Goal: Transaction & Acquisition: Purchase product/service

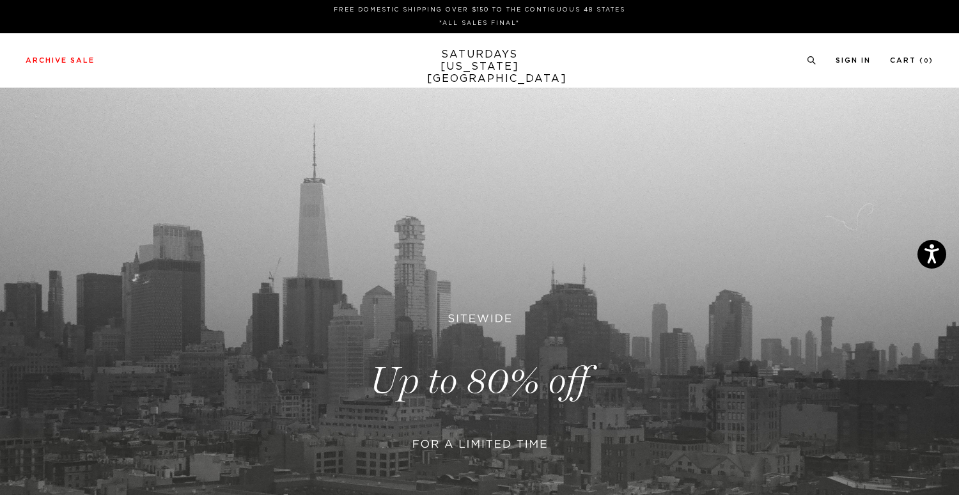
click at [513, 388] on link at bounding box center [479, 381] width 959 height 587
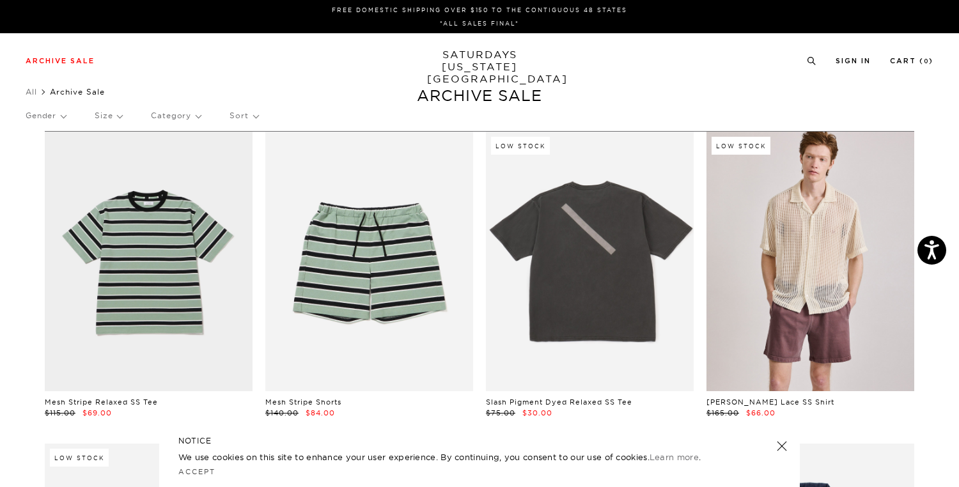
click at [185, 114] on p "Category" at bounding box center [176, 115] width 50 height 29
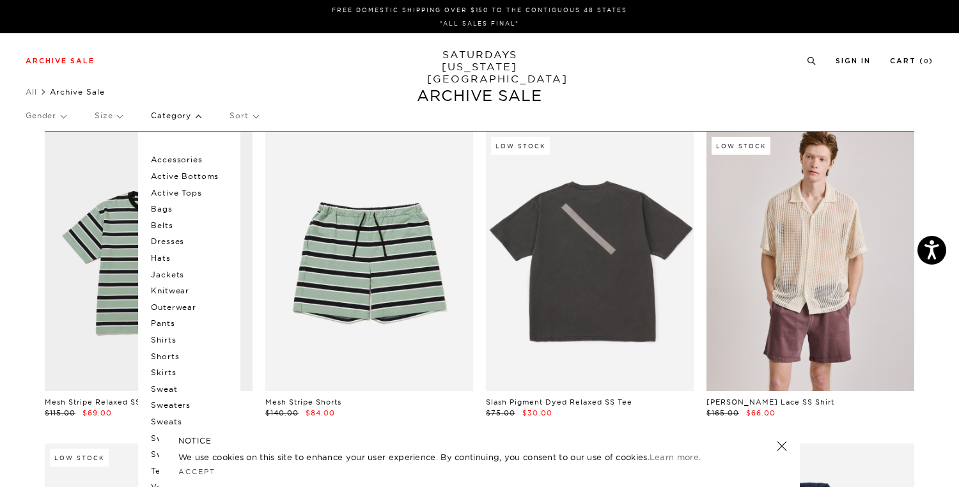
click at [164, 340] on p "Shirts" at bounding box center [189, 340] width 77 height 17
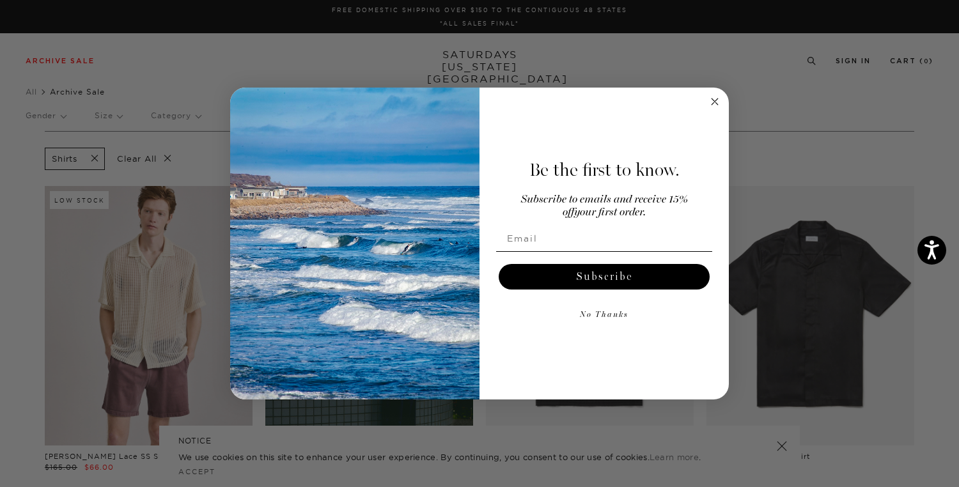
click at [715, 102] on icon "Close dialog" at bounding box center [714, 101] width 6 height 6
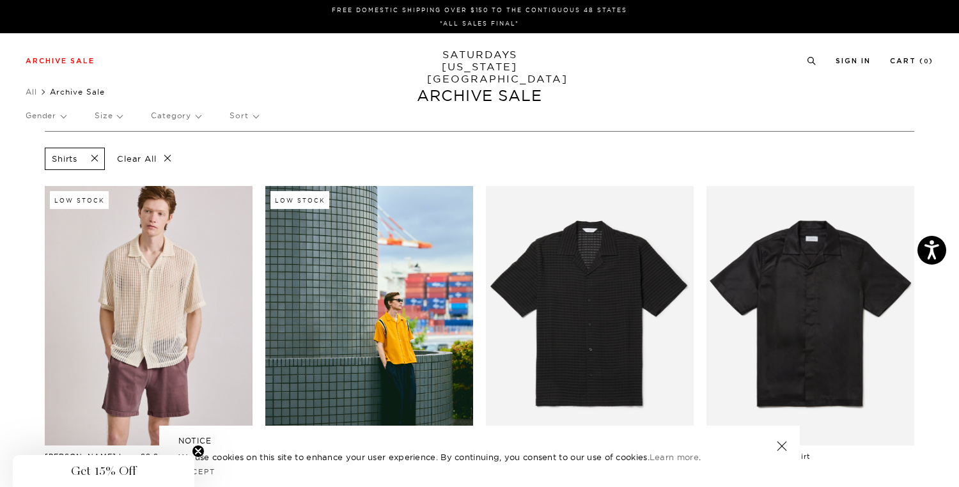
click at [198, 121] on p "Category" at bounding box center [176, 115] width 50 height 29
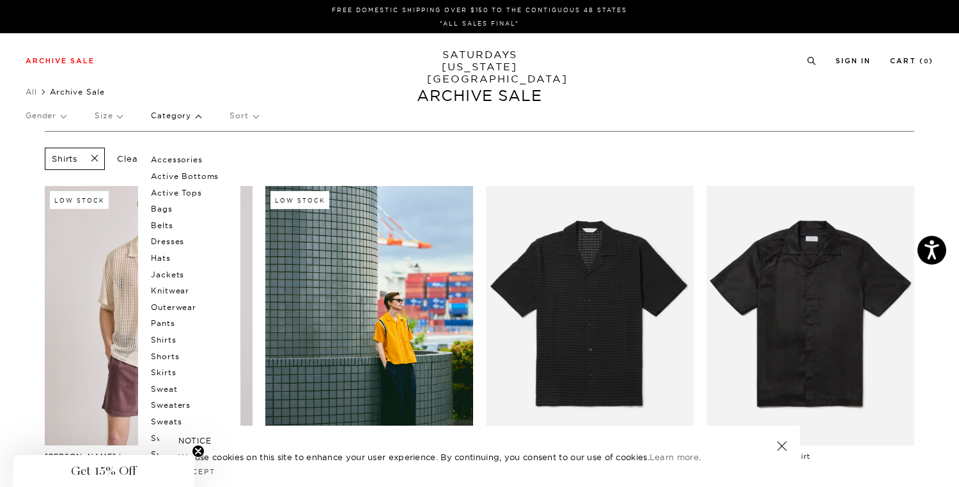
click at [198, 121] on p "Category" at bounding box center [176, 115] width 50 height 29
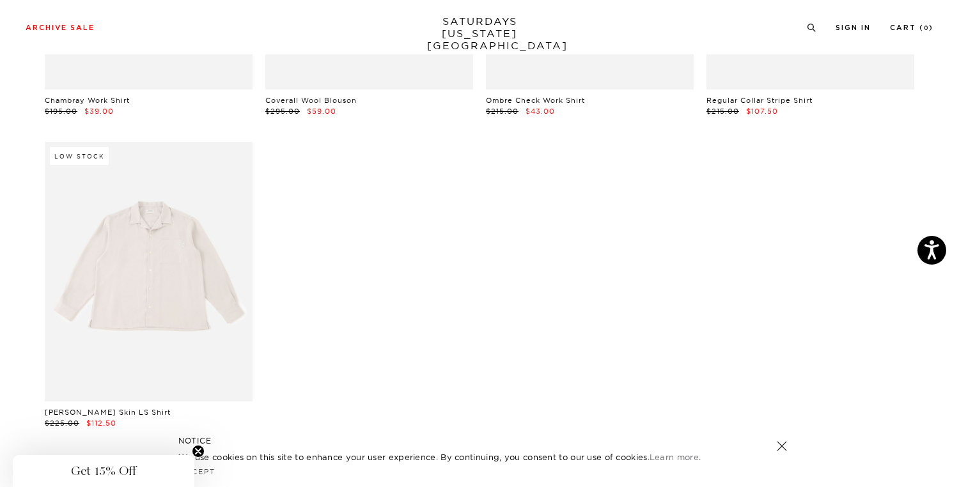
scroll to position [5763, 0]
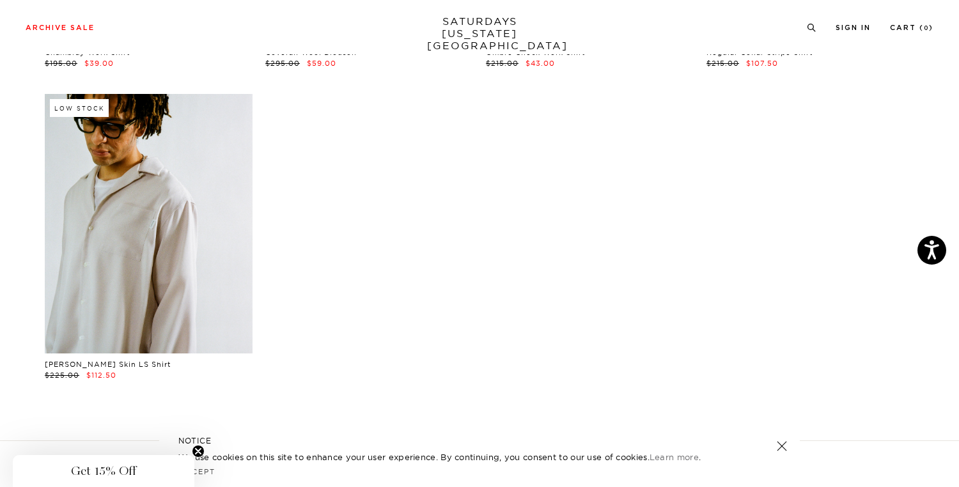
click at [190, 200] on link at bounding box center [149, 224] width 208 height 260
